Goal: Browse casually: Explore the website without a specific task or goal

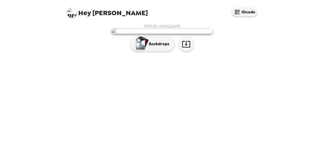
scroll to position [14, 0]
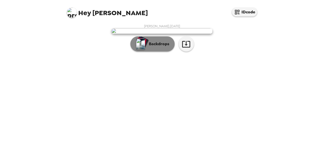
click at [153, 47] on p "Backdrops" at bounding box center [157, 44] width 23 height 6
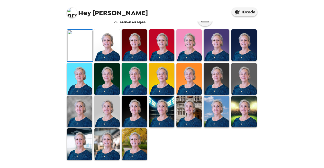
scroll to position [90, 0]
click at [185, 61] on img at bounding box center [188, 45] width 25 height 32
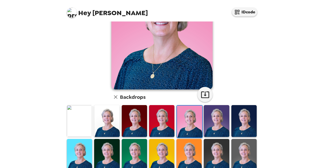
scroll to position [14, 0]
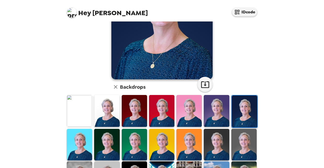
scroll to position [90, 0]
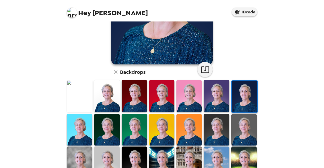
click at [105, 129] on img at bounding box center [106, 130] width 25 height 32
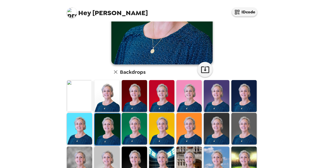
click at [137, 128] on img at bounding box center [134, 129] width 25 height 32
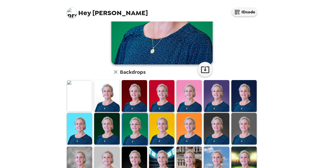
click at [162, 128] on img at bounding box center [161, 129] width 25 height 32
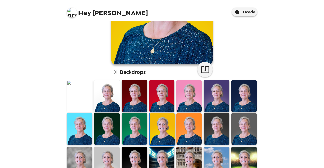
click at [191, 125] on img at bounding box center [188, 129] width 25 height 32
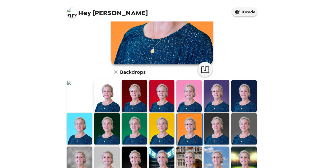
click at [220, 129] on img at bounding box center [216, 129] width 25 height 32
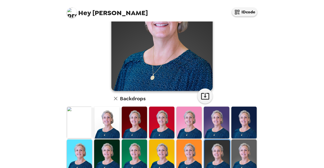
scroll to position [14, 0]
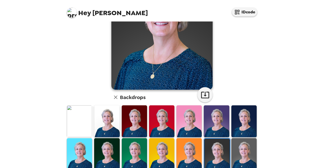
click at [238, 146] on img at bounding box center [243, 154] width 25 height 32
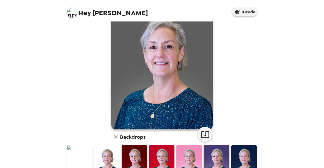
scroll to position [101, 0]
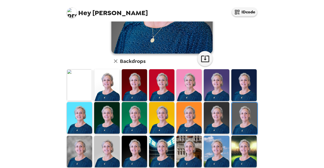
click at [81, 154] on img at bounding box center [79, 152] width 25 height 32
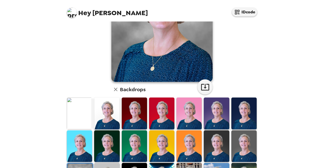
scroll to position [76, 0]
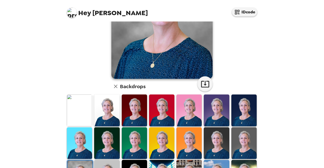
click at [109, 148] on img at bounding box center [106, 144] width 25 height 32
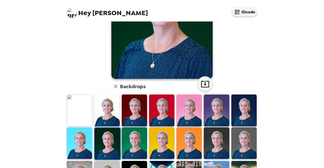
drag, startPoint x: 106, startPoint y: 162, endPoint x: 108, endPoint y: 162, distance: 2.5
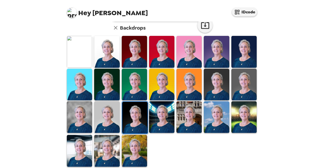
scroll to position [138, 0]
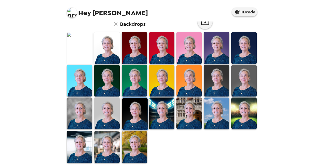
click at [105, 144] on img at bounding box center [106, 147] width 25 height 32
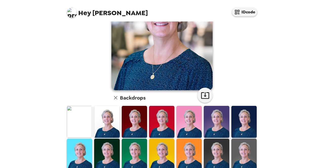
scroll to position [0, 0]
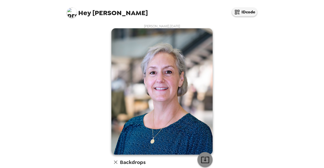
click at [204, 159] on icon "button" at bounding box center [205, 160] width 9 height 9
click at [205, 156] on icon "button" at bounding box center [205, 160] width 9 height 9
